Goal: Register for event/course

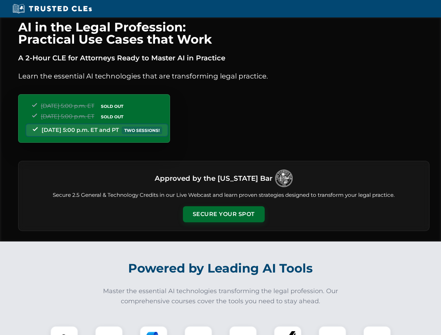
click at [223, 214] on button "Secure Your Spot" at bounding box center [224, 214] width 82 height 16
click at [64, 330] on img at bounding box center [64, 340] width 20 height 20
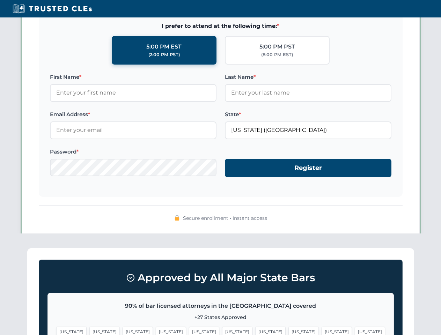
click at [255, 330] on span "[US_STATE]" at bounding box center [270, 332] width 30 height 10
click at [321, 330] on span "[US_STATE]" at bounding box center [336, 332] width 30 height 10
